Goal: Task Accomplishment & Management: Use online tool/utility

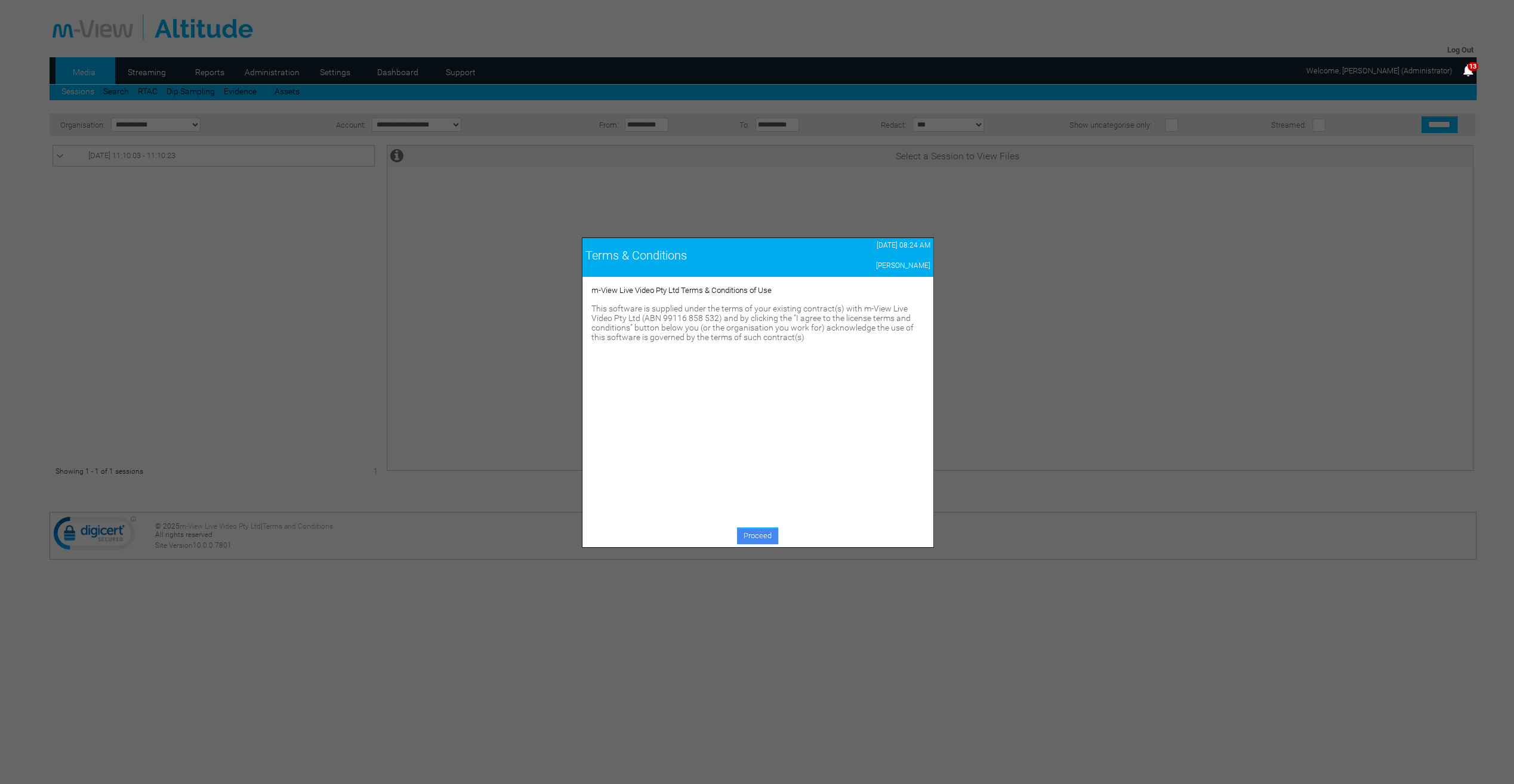
click at [752, 534] on link "Proceed" at bounding box center [757, 535] width 41 height 17
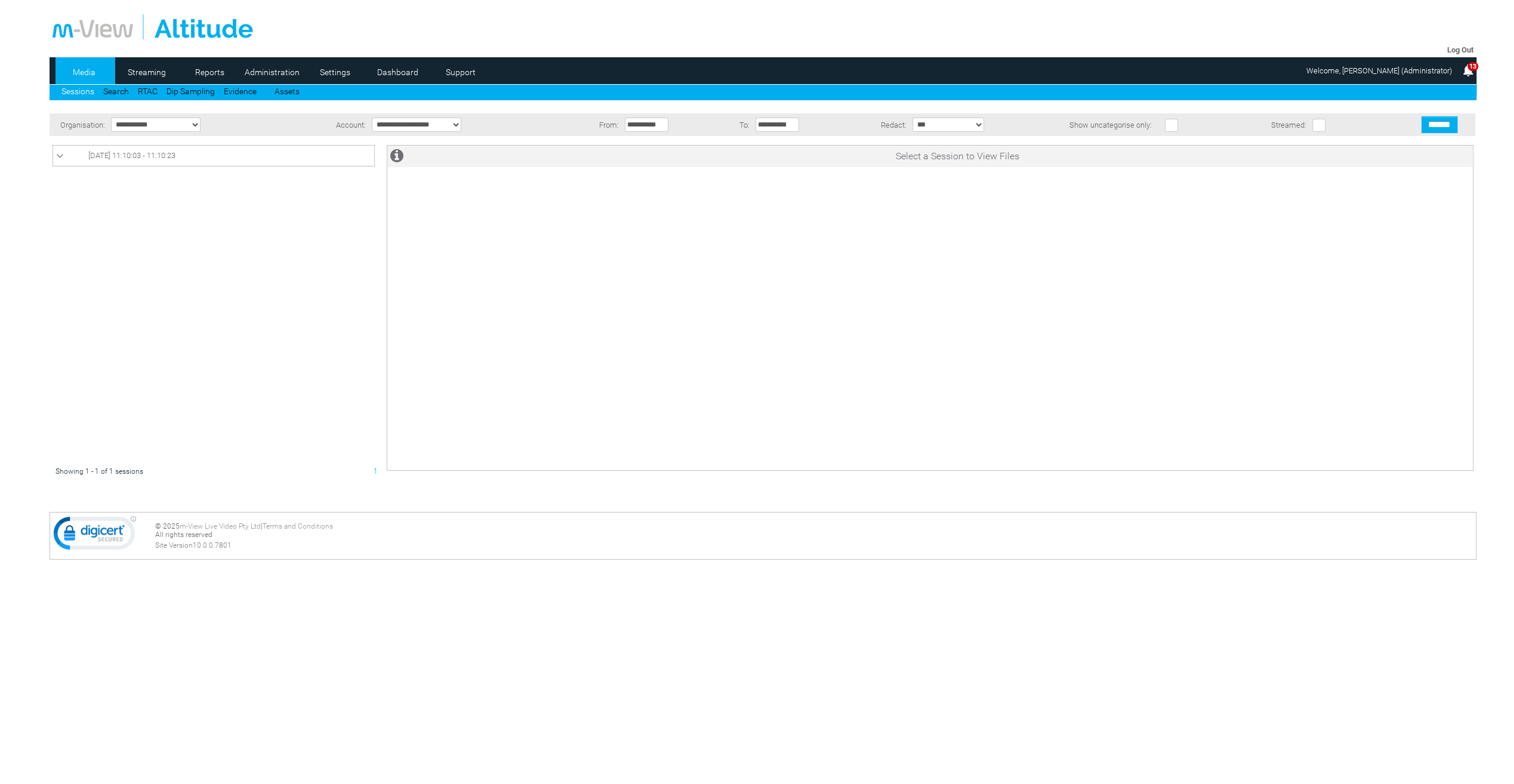
click at [844, 264] on div "Select a Session to View Files" at bounding box center [929, 308] width 1086 height 326
click at [810, 292] on div "Select a Session to View Files" at bounding box center [929, 308] width 1086 height 326
click at [387, 71] on link "Dashboard" at bounding box center [398, 72] width 58 height 18
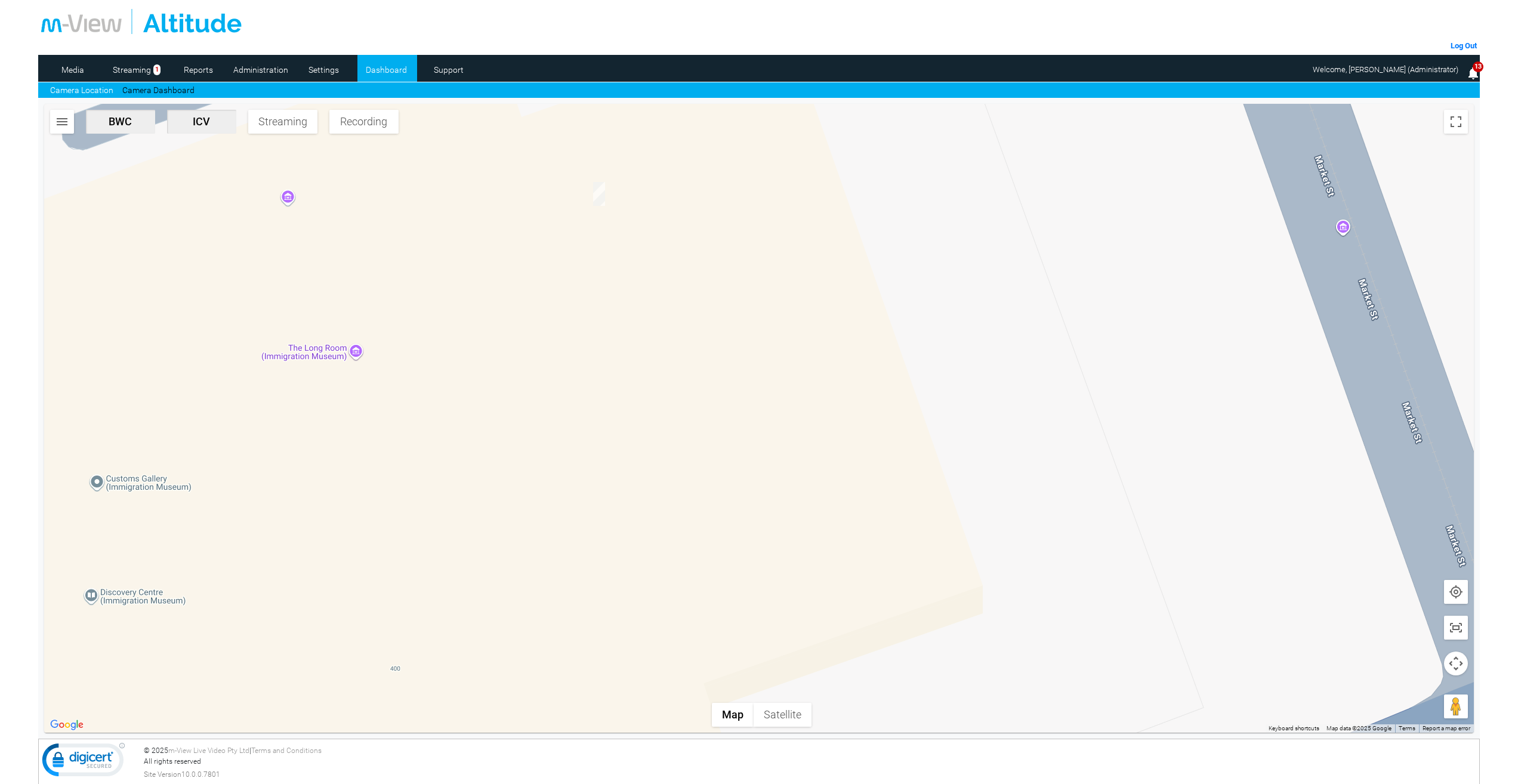
click at [57, 122] on img "button" at bounding box center [62, 122] width 14 height 14
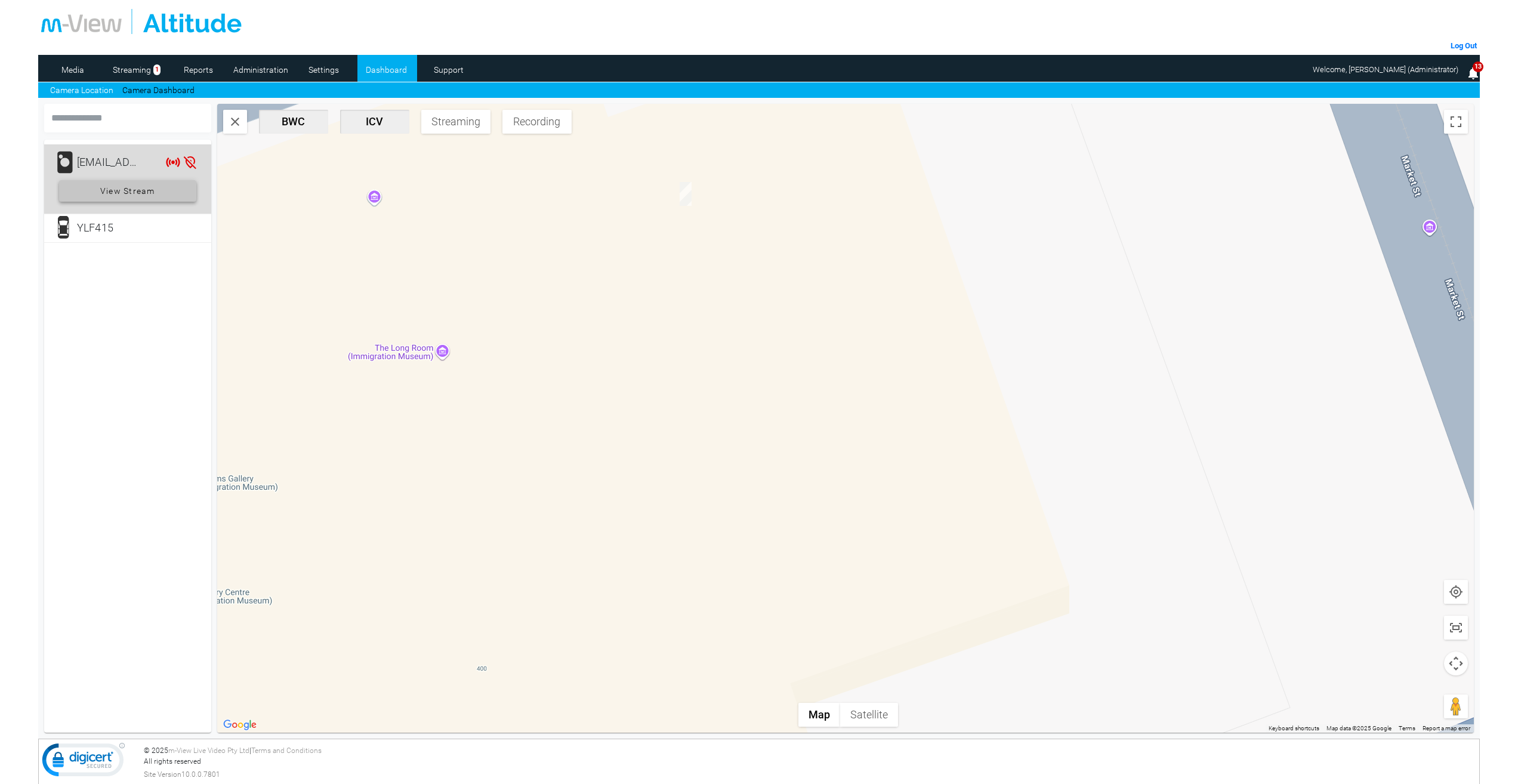
click at [131, 193] on span "View Stream" at bounding box center [128, 191] width 55 height 21
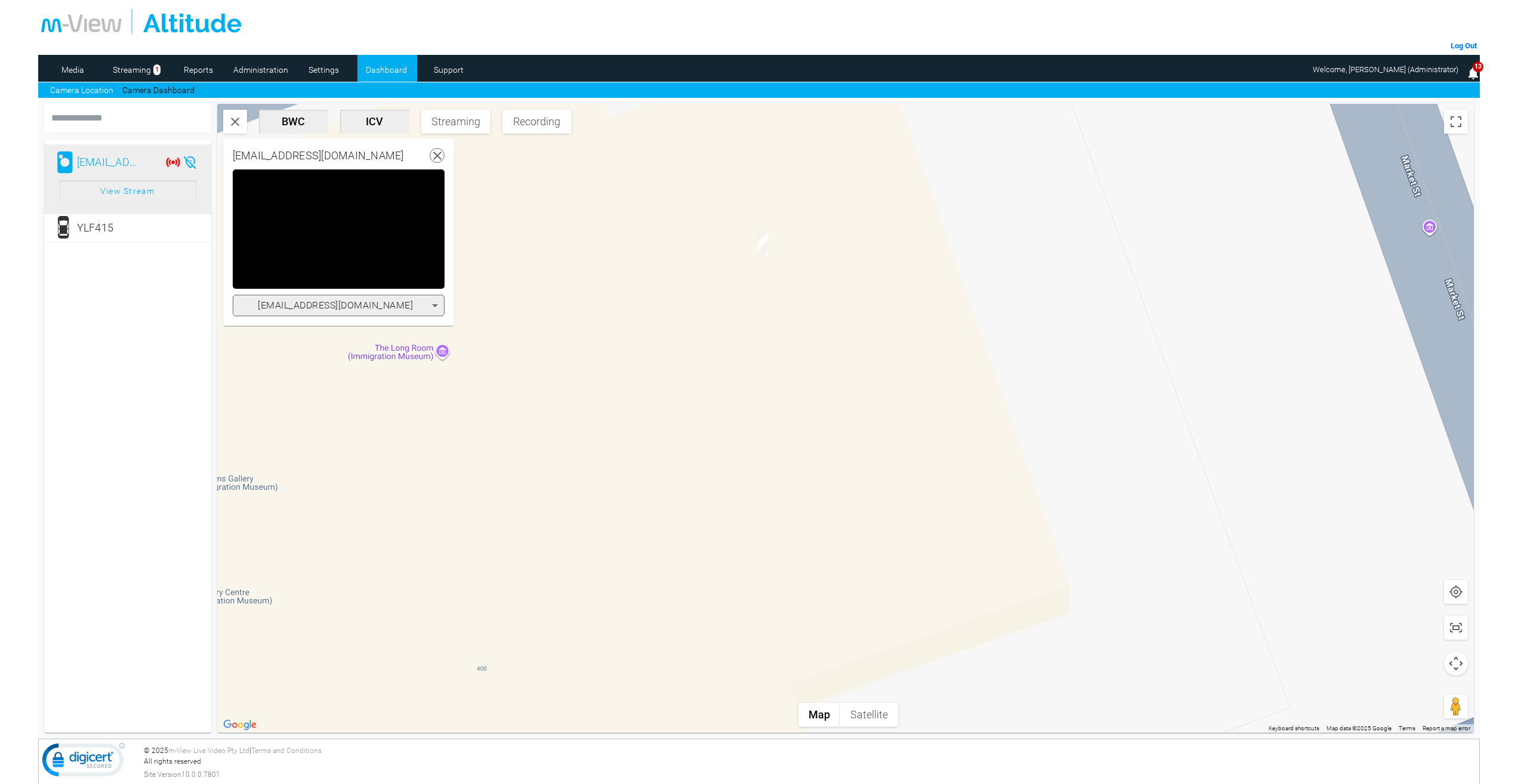
click at [672, 17] on div at bounding box center [759, 21] width 1437 height 25
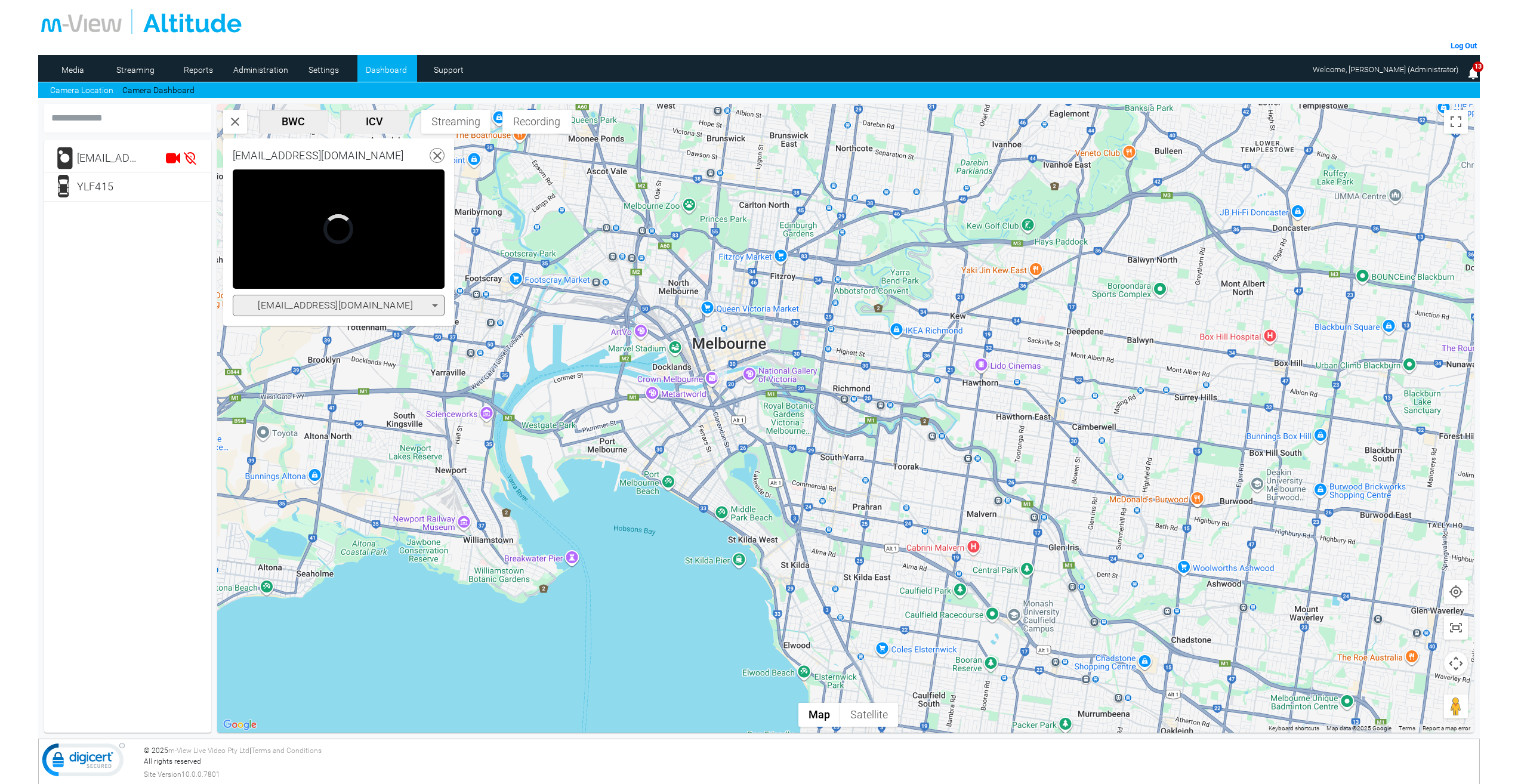
click at [437, 153] on icon at bounding box center [437, 155] width 15 height 15
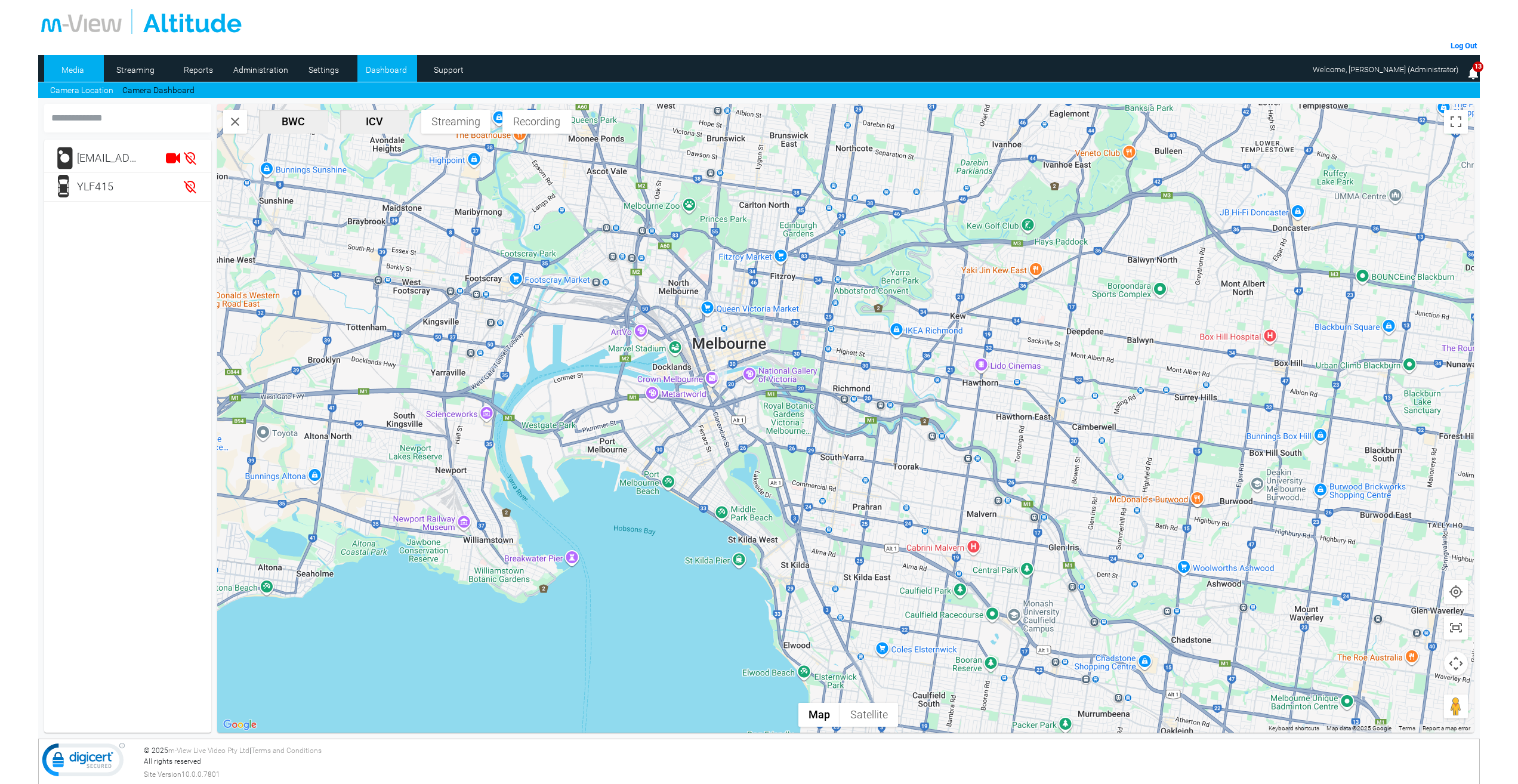
click at [67, 64] on link "Media" at bounding box center [73, 70] width 58 height 18
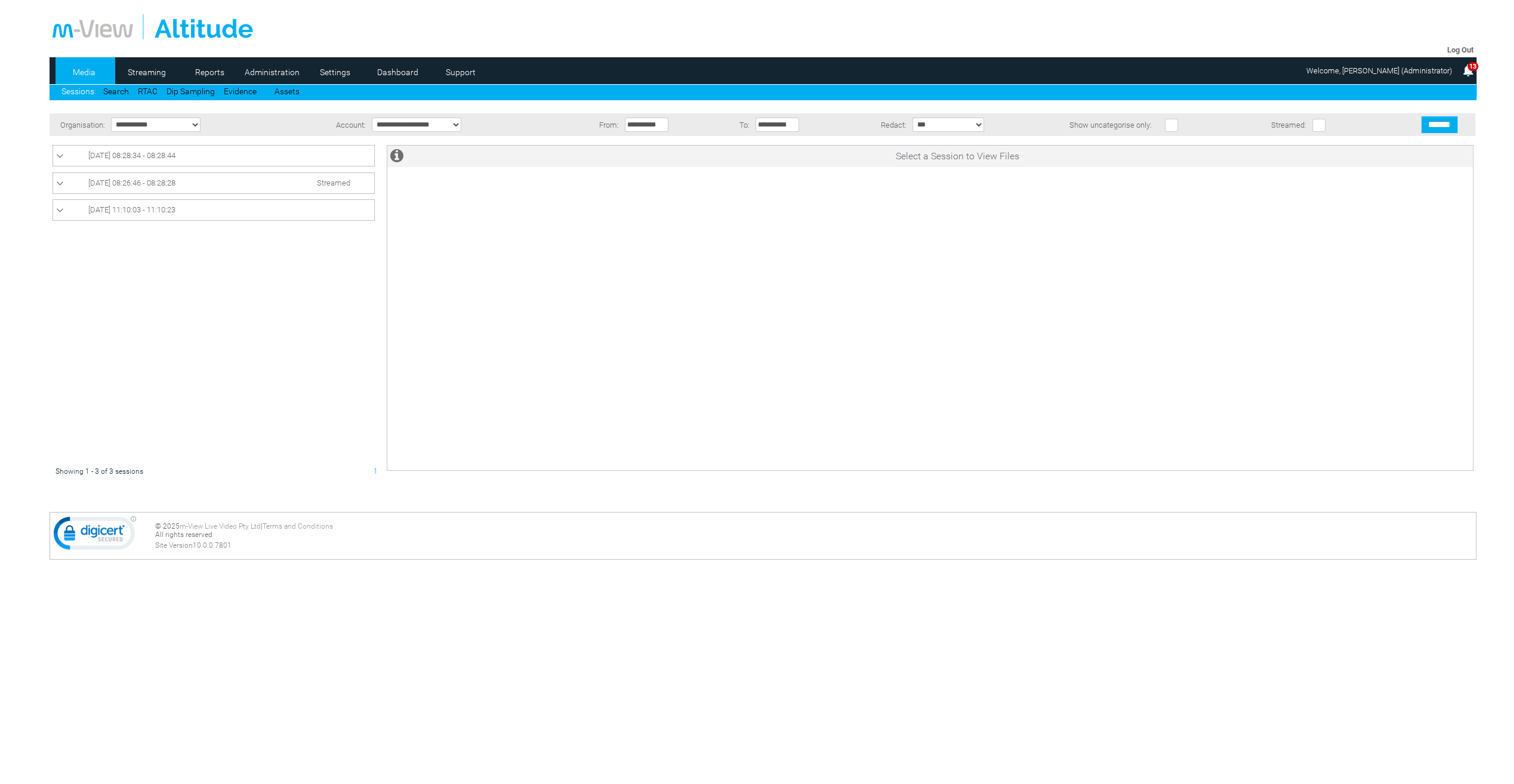
click at [152, 156] on span "29/09/2025 08:28:34 - 08:28:44" at bounding box center [132, 155] width 87 height 9
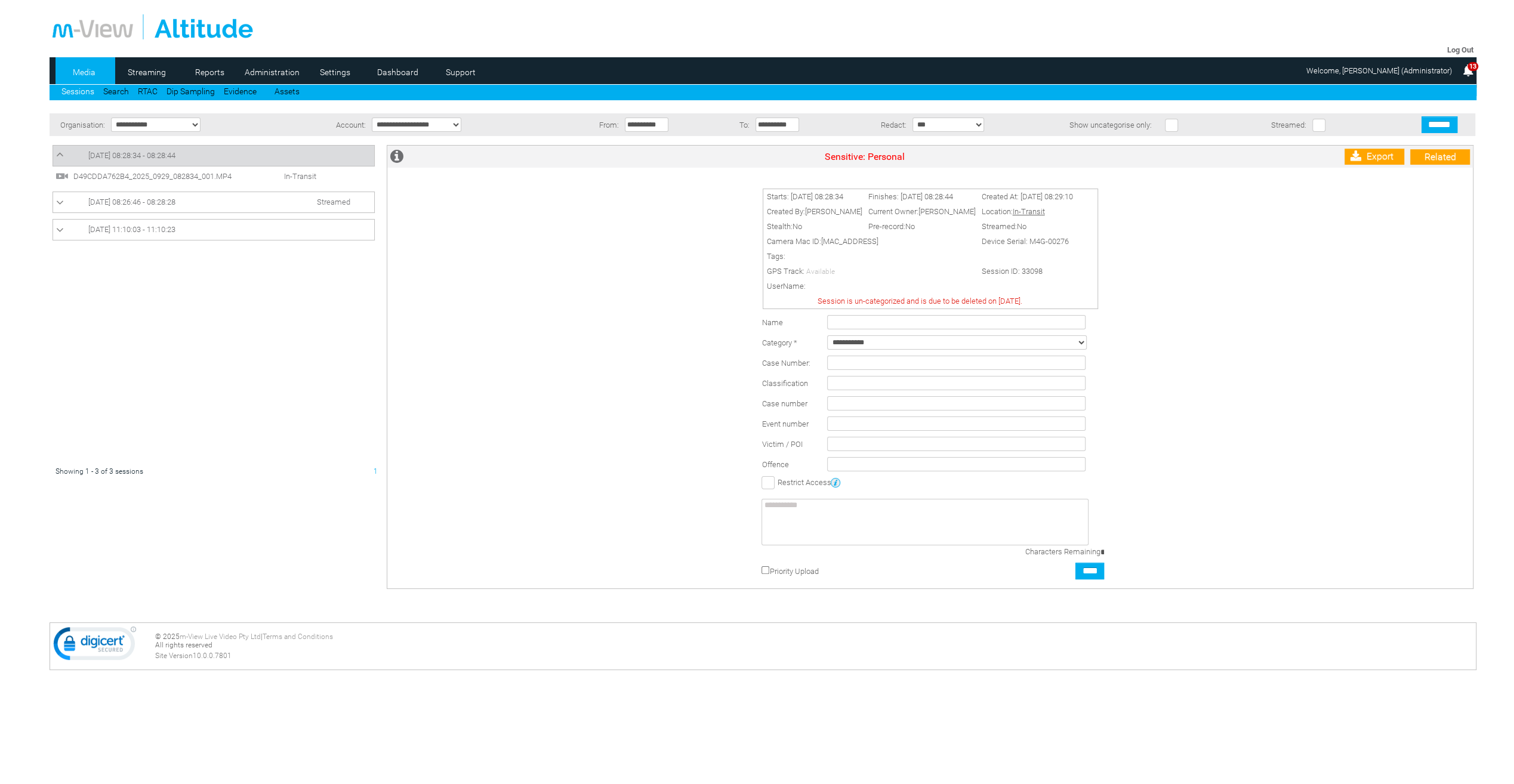
click at [156, 198] on span "29/09/2025 08:26:46 - 08:28:28" at bounding box center [132, 202] width 87 height 9
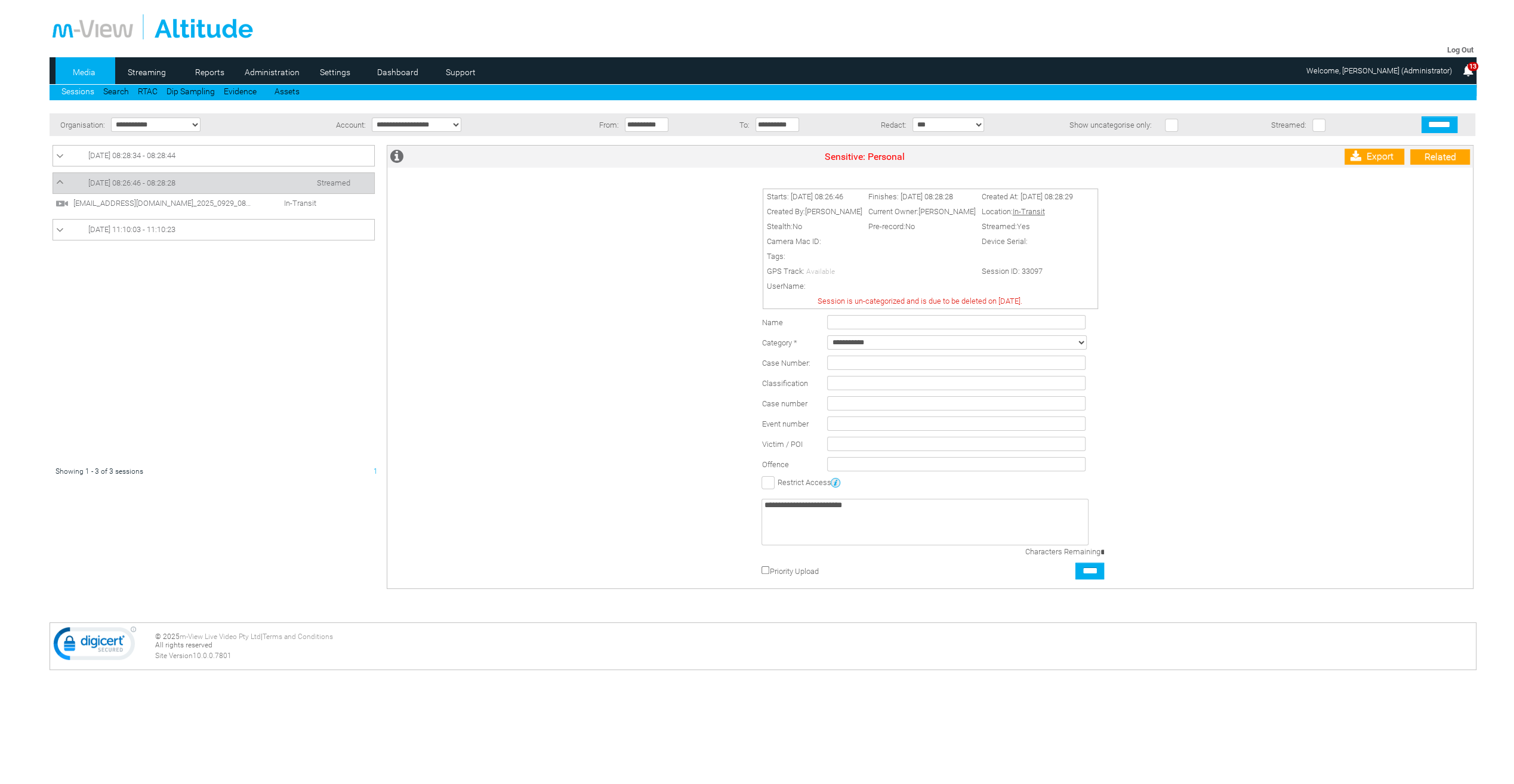
click at [174, 154] on span "29/09/2025 08:28:34 - 08:28:44" at bounding box center [132, 155] width 87 height 9
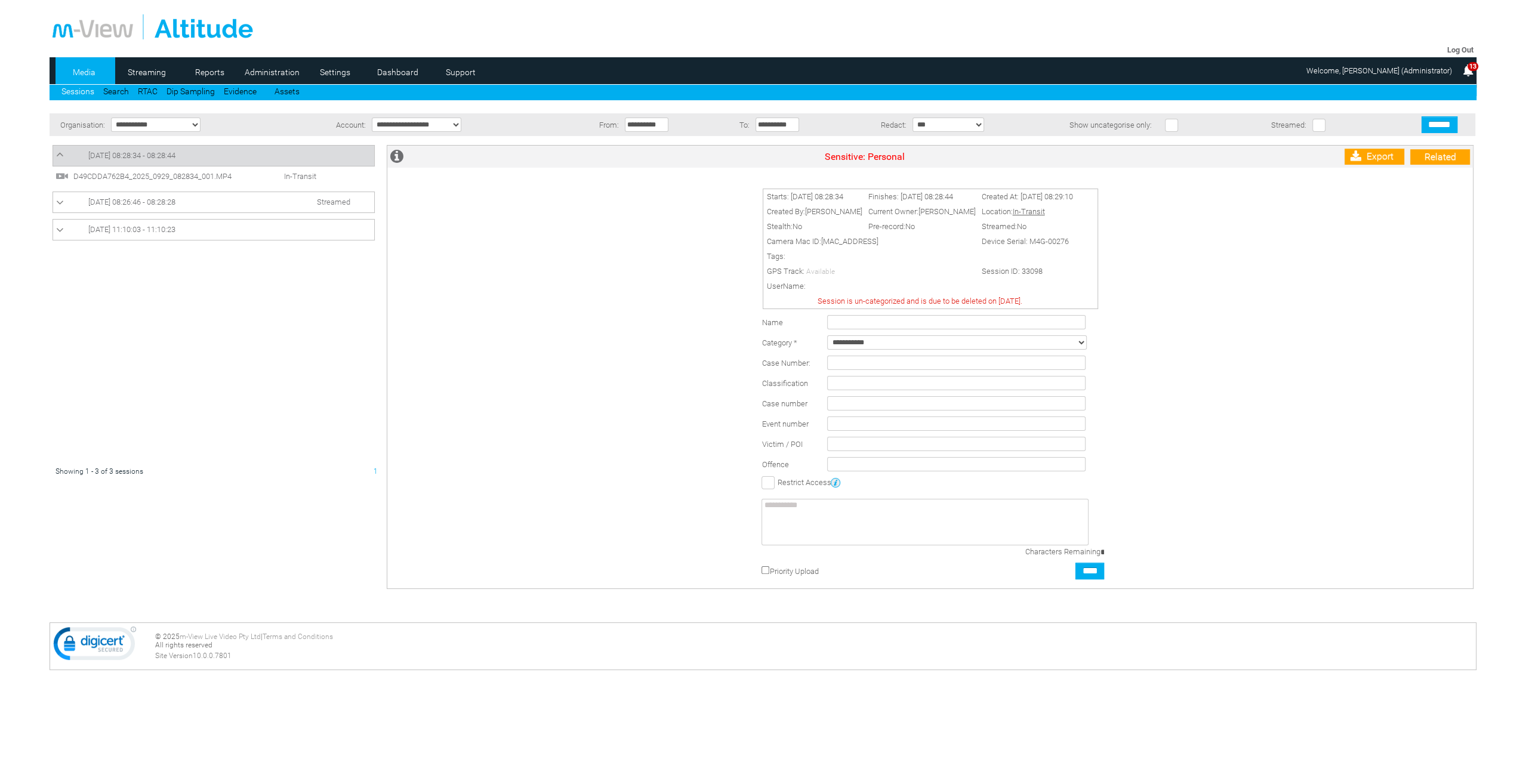
click at [402, 286] on div "Starts: 29/09/2025 08:28:34 Finishes: 29/09/2025 08:28:44 Created At: 29/09/202…" at bounding box center [933, 384] width 1079 height 409
click at [1336, 365] on div "Starts: 29/09/2025 08:28:34 Finishes: 29/09/2025 08:28:44 Created At: 29/09/202…" at bounding box center [933, 384] width 1079 height 409
